Goal: Navigation & Orientation: Understand site structure

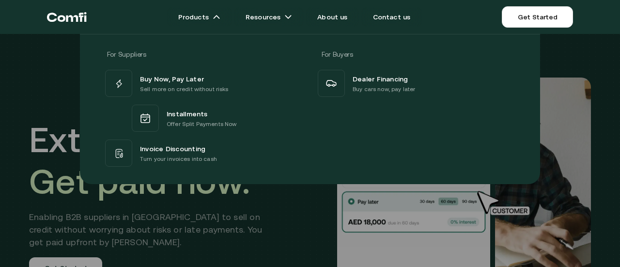
click at [68, 16] on icon "Return to the top of the Comfi home page" at bounding box center [67, 16] width 40 height 29
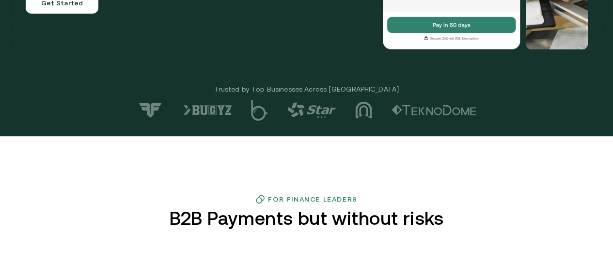
scroll to position [436, 0]
